Goal: Task Accomplishment & Management: Complete application form

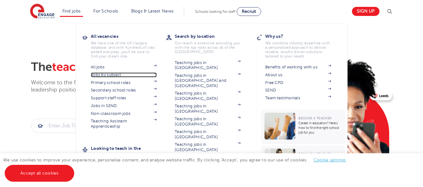
click at [114, 75] on link "Jobs by subject" at bounding box center [124, 75] width 66 height 5
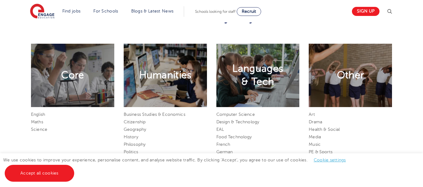
scroll to position [281, 0]
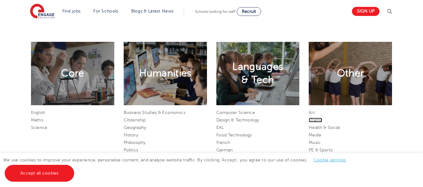
click at [316, 119] on link "Drama" at bounding box center [314, 120] width 13 height 5
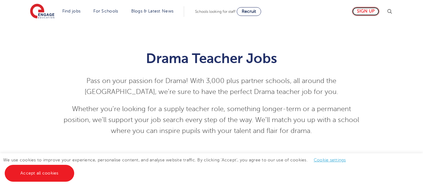
click at [370, 11] on link "Sign up" at bounding box center [366, 11] width 28 height 9
